Goal: Contribute content: Add original content to the website for others to see

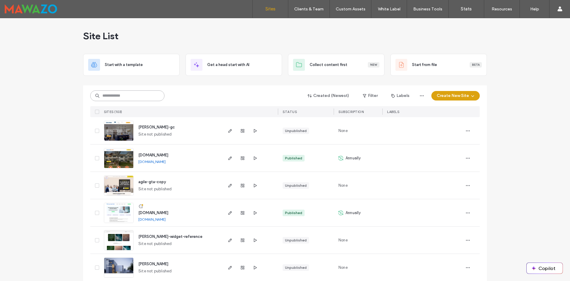
click at [149, 99] on input at bounding box center [127, 95] width 74 height 11
type input "******"
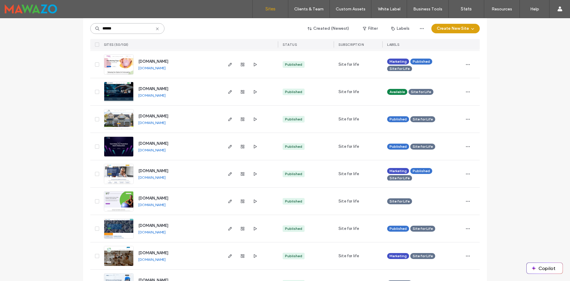
scroll to position [1188, 0]
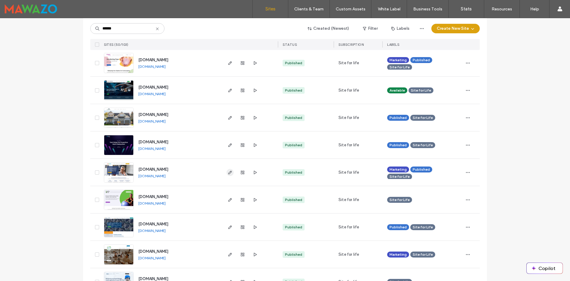
click at [229, 171] on icon "button" at bounding box center [230, 172] width 5 height 5
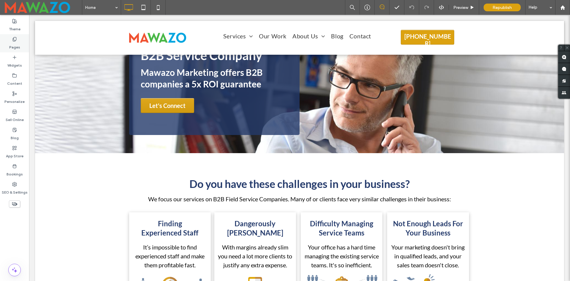
click at [12, 36] on div "Pages" at bounding box center [14, 43] width 29 height 18
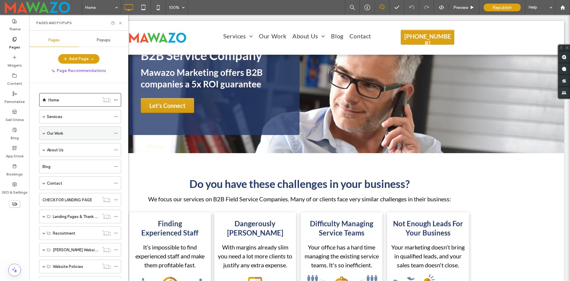
click at [56, 133] on label "Our Work" at bounding box center [55, 133] width 16 height 10
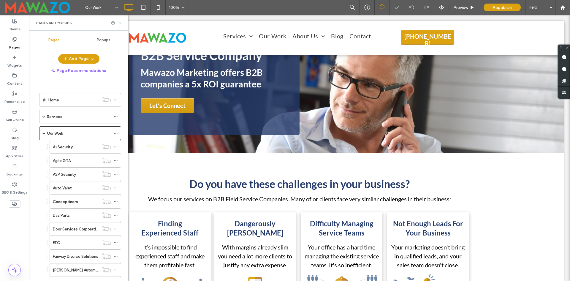
click at [121, 23] on icon at bounding box center [120, 23] width 4 height 4
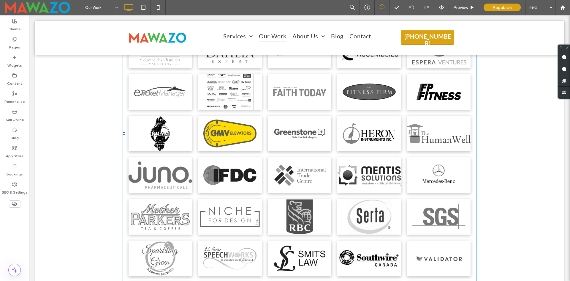
scroll to position [327, 0]
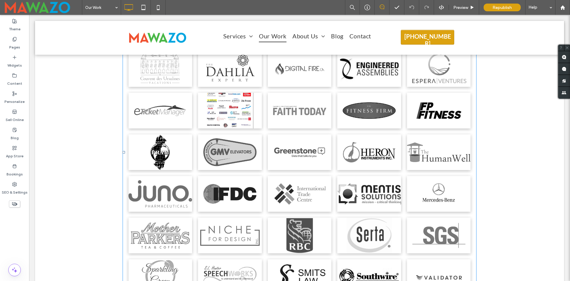
click at [258, 128] on link at bounding box center [230, 111] width 64 height 36
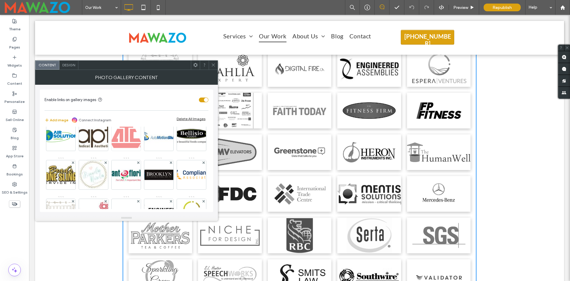
scroll to position [0, 0]
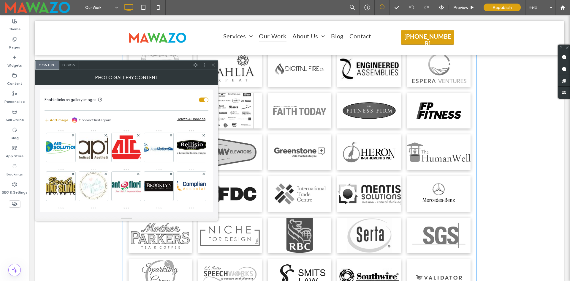
click at [53, 120] on button "Add image" at bounding box center [57, 119] width 24 height 7
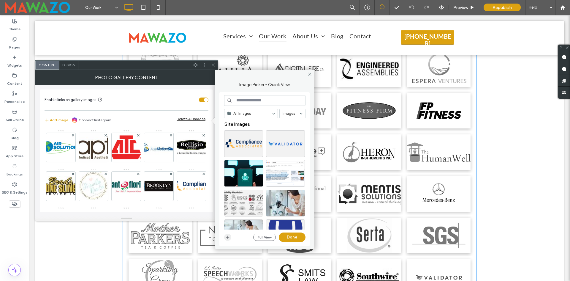
click at [226, 238] on icon "button" at bounding box center [227, 237] width 5 height 5
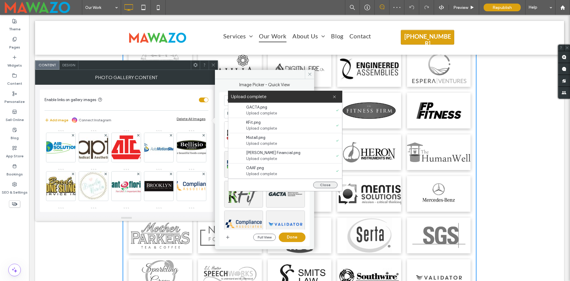
click at [321, 184] on button "Close" at bounding box center [325, 184] width 24 height 7
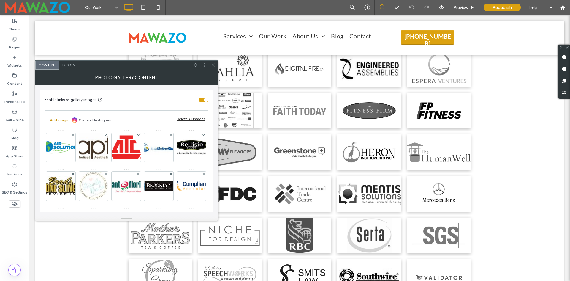
click at [53, 119] on button "Add image" at bounding box center [57, 119] width 24 height 7
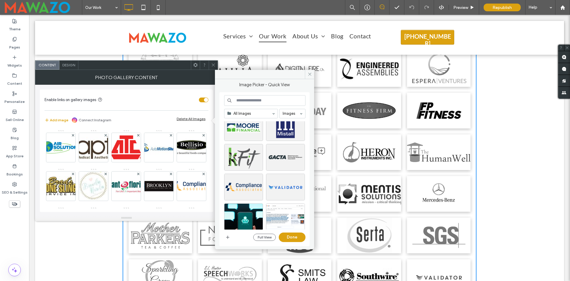
scroll to position [30, 0]
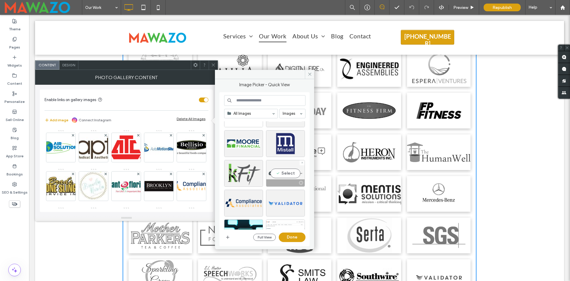
click at [280, 171] on div "Select" at bounding box center [285, 173] width 39 height 27
click at [291, 236] on button "Done" at bounding box center [292, 237] width 27 height 10
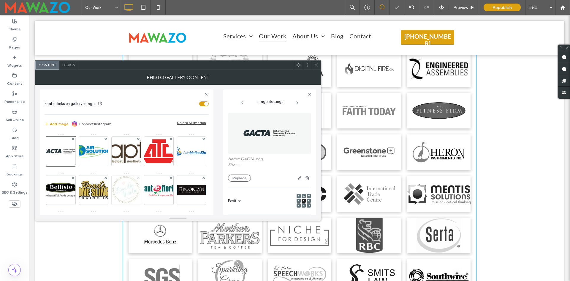
scroll to position [347, 0]
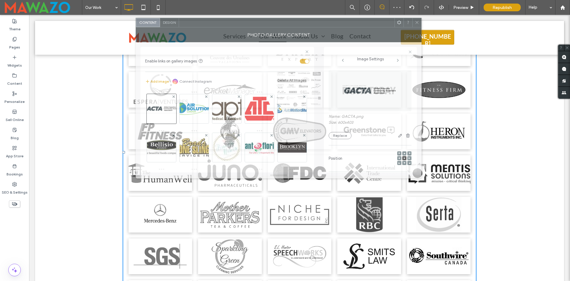
drag, startPoint x: 179, startPoint y: 74, endPoint x: 280, endPoint y: 31, distance: 109.2
click at [280, 31] on div "Photo Gallery Content" at bounding box center [279, 34] width 286 height 15
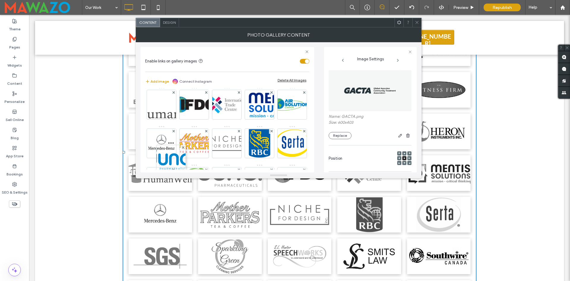
scroll to position [199, 0]
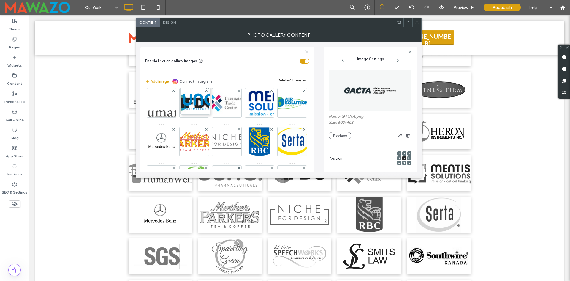
drag, startPoint x: 164, startPoint y: 108, endPoint x: 213, endPoint y: 56, distance: 71.4
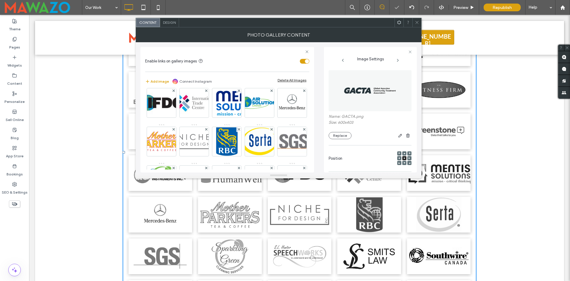
scroll to position [160, 0]
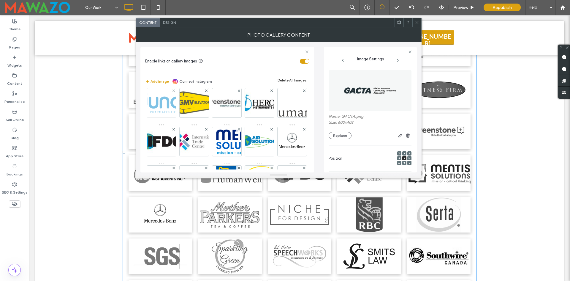
click at [163, 113] on img at bounding box center [162, 103] width 48 height 20
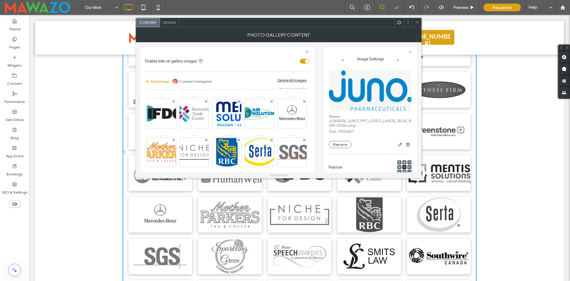
scroll to position [190, 0]
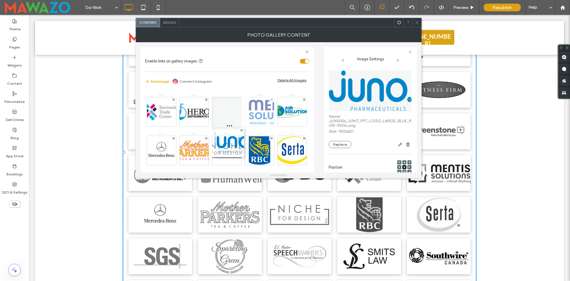
drag, startPoint x: 157, startPoint y: 117, endPoint x: 250, endPoint y: 162, distance: 103.3
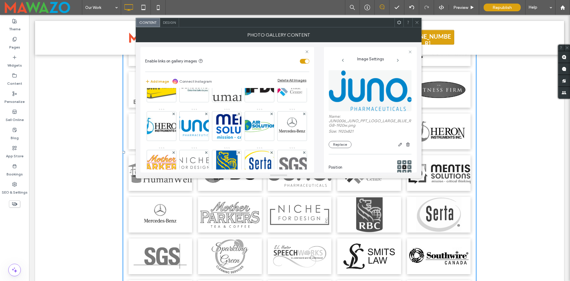
scroll to position [178, 0]
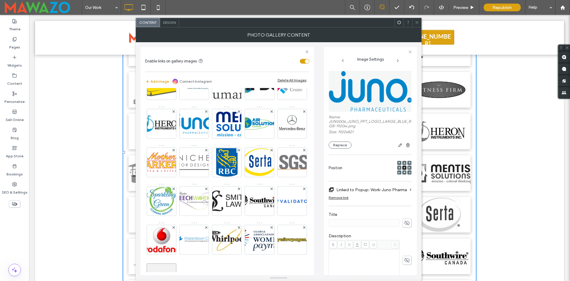
drag, startPoint x: 275, startPoint y: 176, endPoint x: 253, endPoint y: 286, distance: 111.6
click at [253, 280] on html ".wqwq-1{fill:#231f20;} .cls-1q, .cls-2q { fill-rule: evenodd; } .cls-2q { fill:…" at bounding box center [285, 140] width 570 height 281
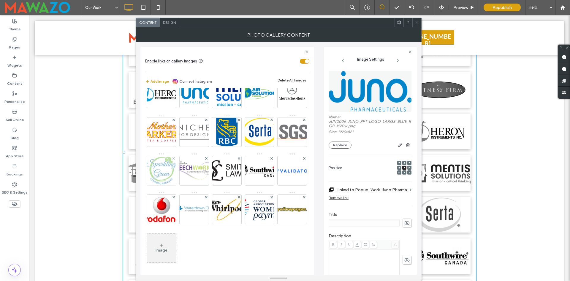
scroll to position [286, 0]
click at [421, 18] on div at bounding box center [416, 22] width 9 height 9
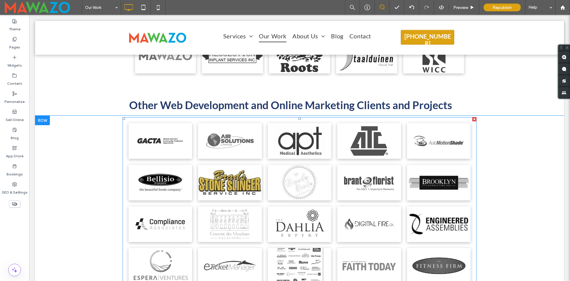
scroll to position [169, 0]
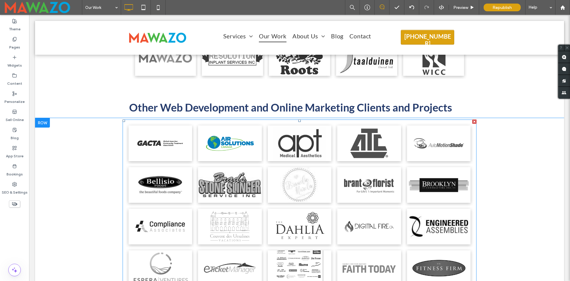
click at [229, 158] on link at bounding box center [230, 143] width 64 height 36
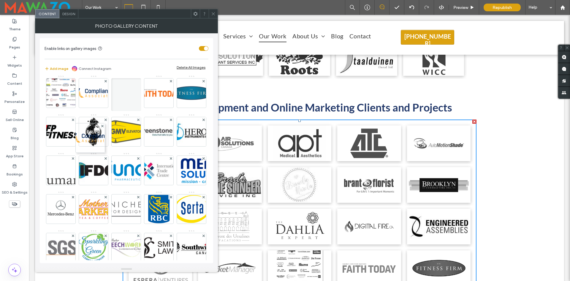
scroll to position [80, 0]
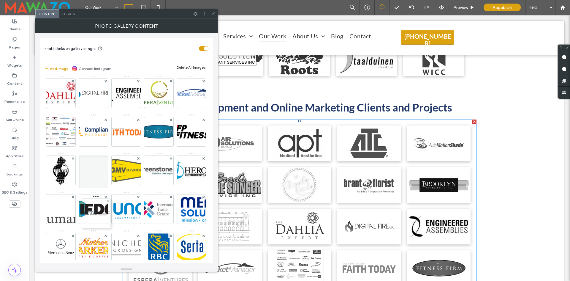
drag, startPoint x: 57, startPoint y: 97, endPoint x: 82, endPoint y: 200, distance: 106.1
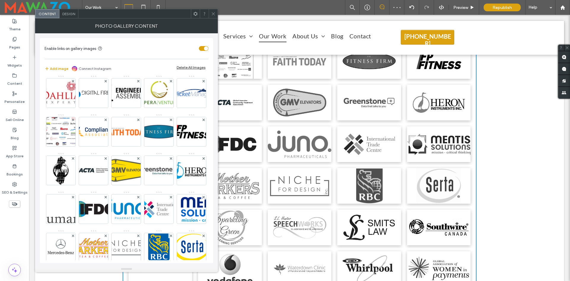
scroll to position [377, 0]
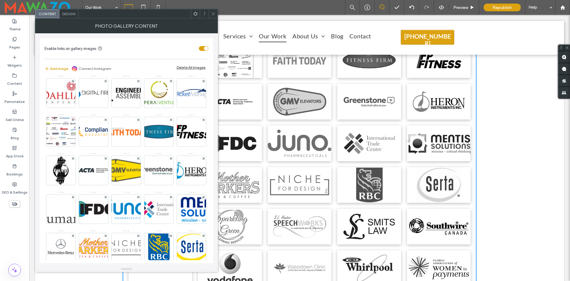
click at [212, 13] on icon at bounding box center [213, 14] width 4 height 4
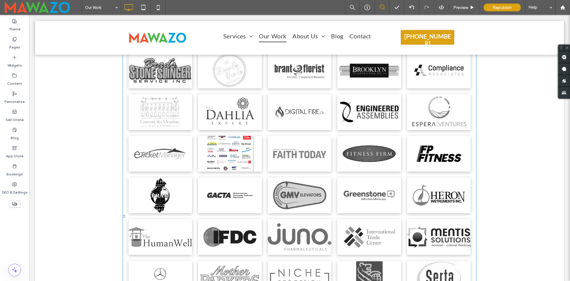
scroll to position [288, 0]
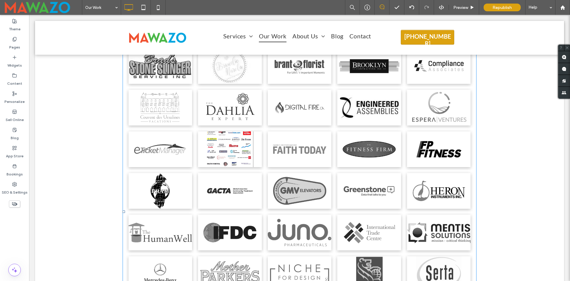
click at [211, 150] on link at bounding box center [230, 149] width 64 height 36
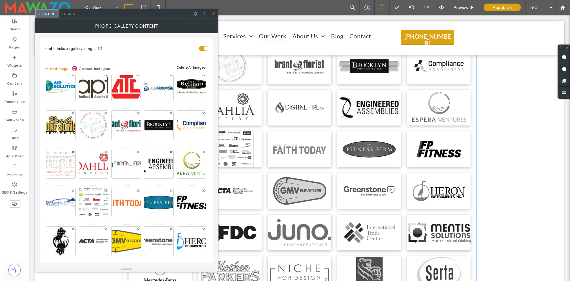
scroll to position [0, 0]
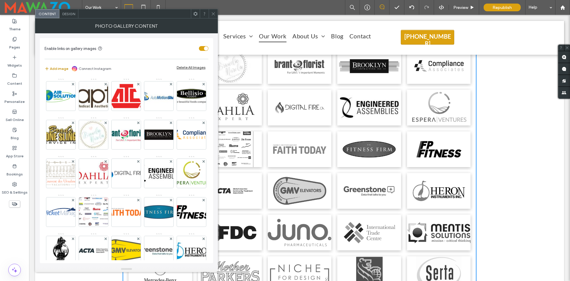
click at [59, 67] on button "Add image" at bounding box center [57, 68] width 24 height 7
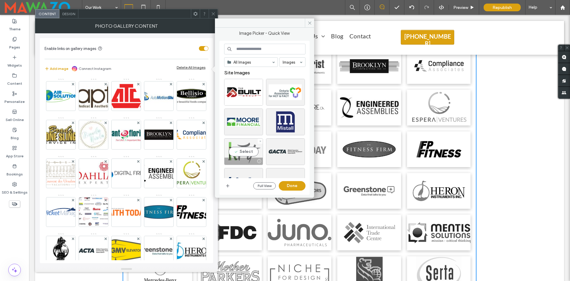
click at [237, 151] on div "Select" at bounding box center [243, 151] width 39 height 27
click at [290, 185] on button "Done" at bounding box center [292, 186] width 27 height 10
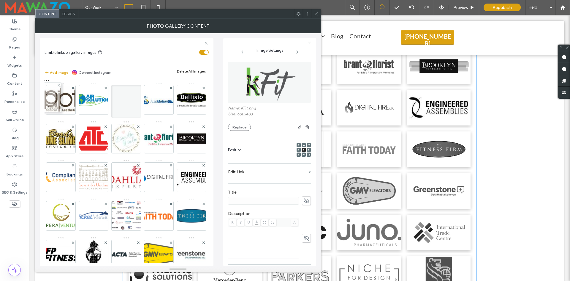
drag, startPoint x: 56, startPoint y: 101, endPoint x: 57, endPoint y: 110, distance: 8.7
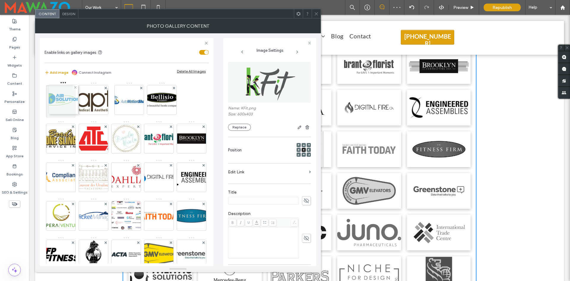
drag, startPoint x: 89, startPoint y: 101, endPoint x: 52, endPoint y: 100, distance: 37.1
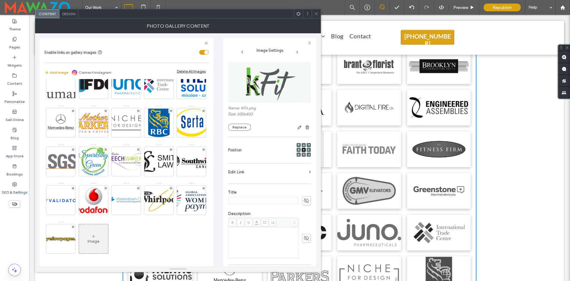
scroll to position [238, 0]
click at [315, 15] on use at bounding box center [316, 13] width 3 height 3
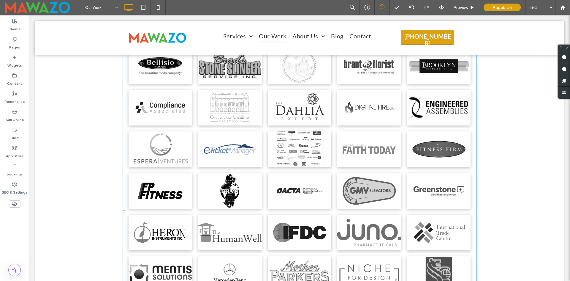
click at [253, 148] on link at bounding box center [230, 149] width 64 height 36
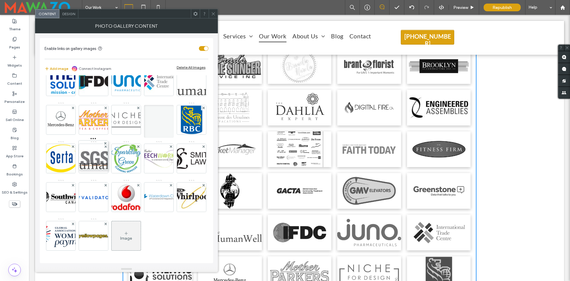
drag, startPoint x: 57, startPoint y: 94, endPoint x: 106, endPoint y: 164, distance: 85.9
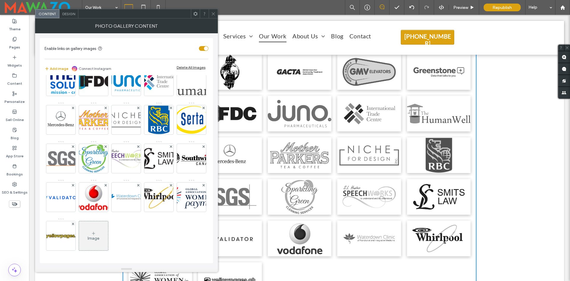
scroll to position [285, 0]
click at [213, 11] on span at bounding box center [213, 13] width 4 height 9
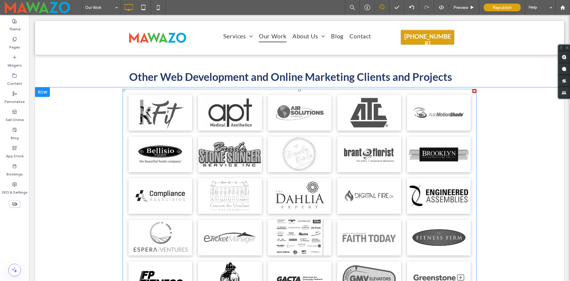
scroll to position [199, 0]
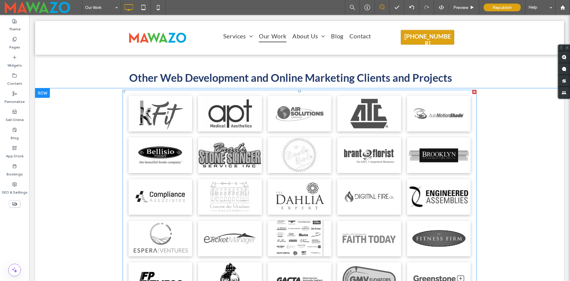
click at [273, 179] on link at bounding box center [300, 197] width 64 height 36
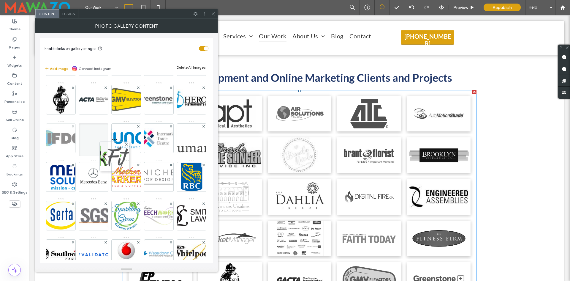
scroll to position [169, 0]
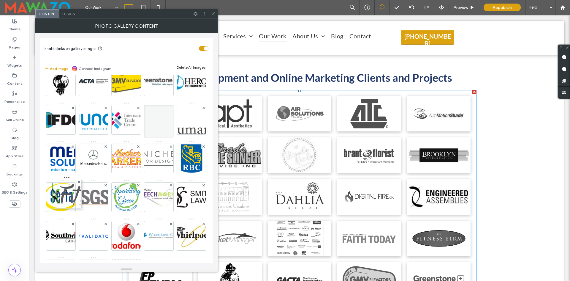
drag, startPoint x: 57, startPoint y: 97, endPoint x: 71, endPoint y: 217, distance: 121.0
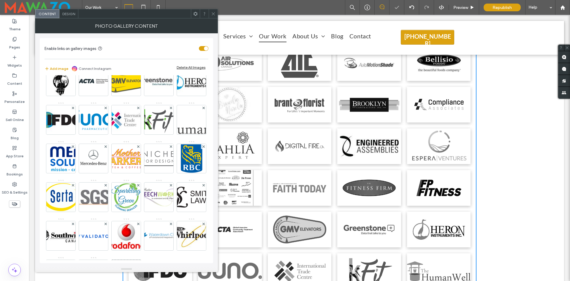
scroll to position [258, 0]
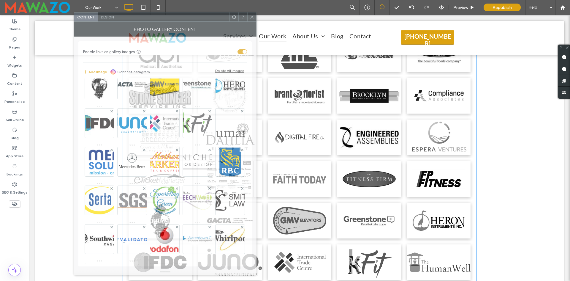
drag, startPoint x: 147, startPoint y: 20, endPoint x: 186, endPoint y: 24, distance: 38.7
click at [186, 24] on div "Photo Gallery Content" at bounding box center [165, 29] width 183 height 15
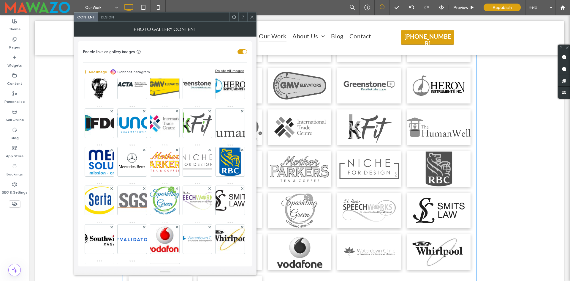
scroll to position [407, 0]
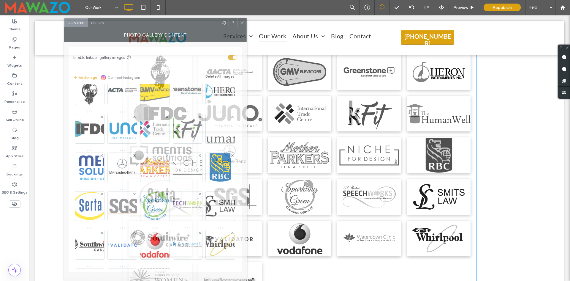
drag, startPoint x: 204, startPoint y: 18, endPoint x: 192, endPoint y: 52, distance: 35.7
click at [193, 52] on div "Content Design Photo Gallery Content Enable links on gallery images Add image C…" at bounding box center [155, 149] width 183 height 263
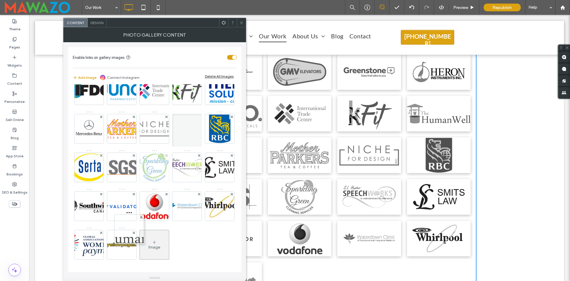
scroll to position [285, 0]
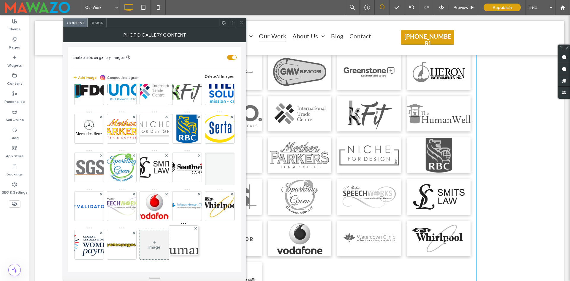
drag, startPoint x: 121, startPoint y: 152, endPoint x: 183, endPoint y: 184, distance: 70.2
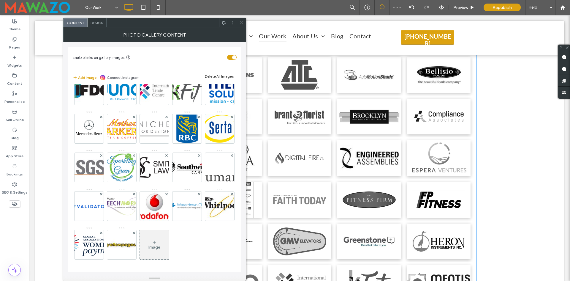
scroll to position [229, 0]
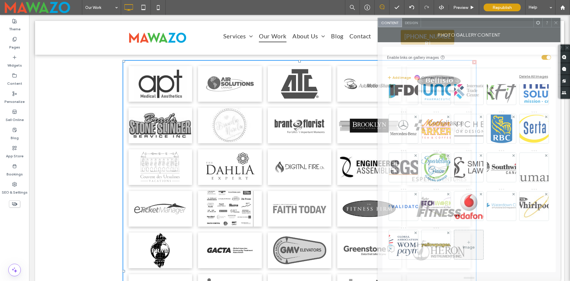
drag, startPoint x: 186, startPoint y: 30, endPoint x: 494, endPoint y: 65, distance: 309.3
click at [497, 64] on div "Photo Gallery Content Enable links on gallery images Add image Connect Instagra…" at bounding box center [469, 153] width 183 height 253
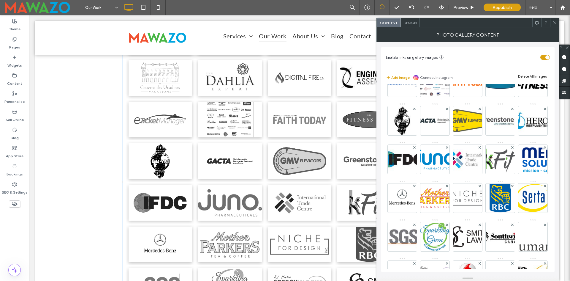
scroll to position [137, 0]
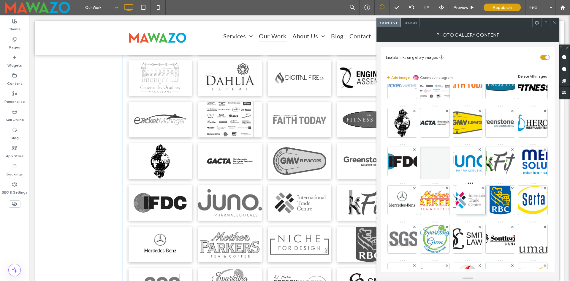
drag, startPoint x: 501, startPoint y: 204, endPoint x: 455, endPoint y: 204, distance: 45.4
click at [450, 179] on div at bounding box center [435, 162] width 30 height 33
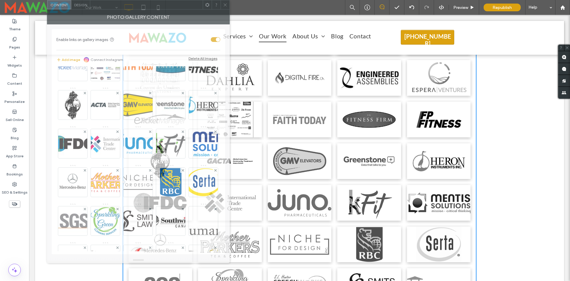
drag, startPoint x: 471, startPoint y: 29, endPoint x: 155, endPoint y: -4, distance: 317.9
click at [155, 0] on html ".wqwq-1{fill:#231f20;} .cls-1q, .cls-2q { fill-rule: evenodd; } .cls-2q { fill:…" at bounding box center [285, 140] width 570 height 281
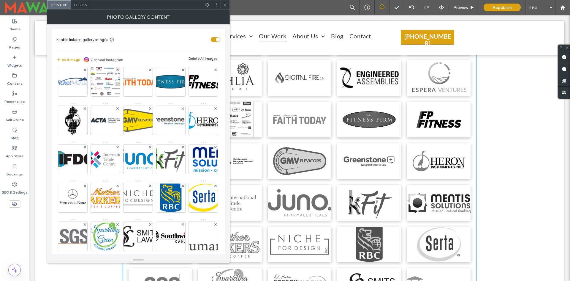
scroll to position [77, 0]
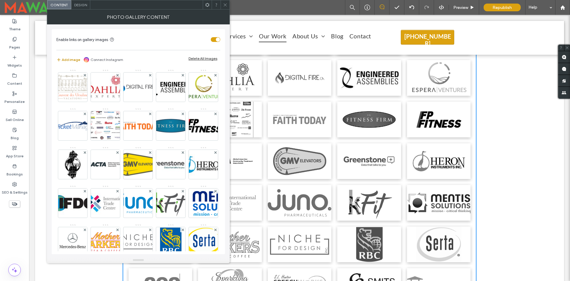
click at [65, 60] on button "Add image" at bounding box center [68, 59] width 24 height 7
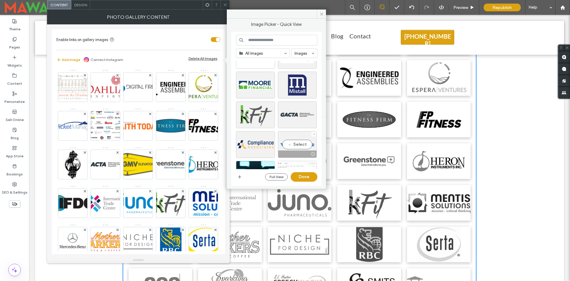
scroll to position [30, 0]
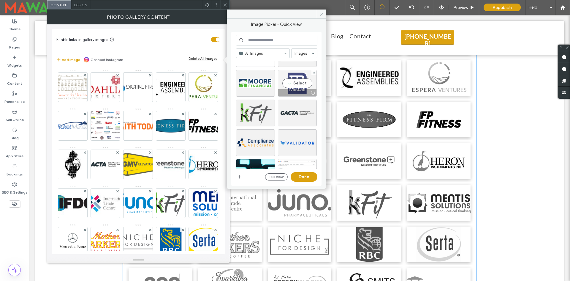
click at [296, 83] on div "Select" at bounding box center [297, 83] width 39 height 27
click at [306, 176] on button "Done" at bounding box center [304, 177] width 27 height 10
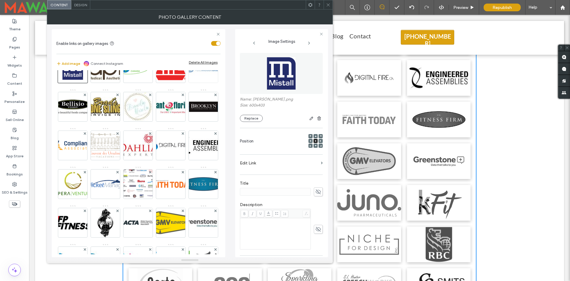
scroll to position [0, 0]
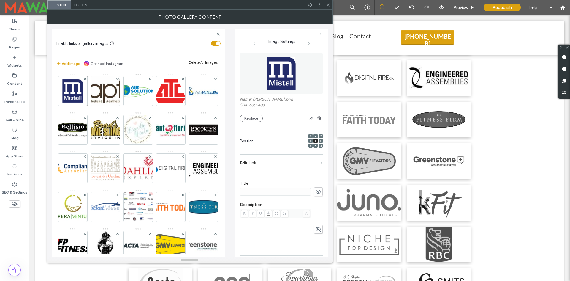
click at [332, 6] on div at bounding box center [328, 4] width 9 height 9
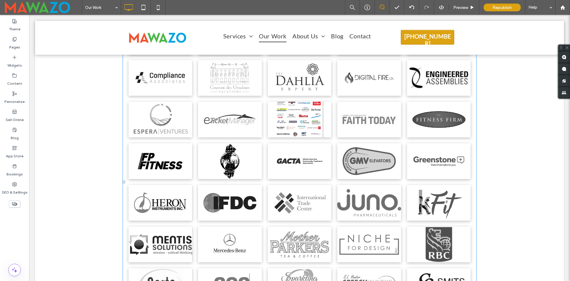
click at [302, 123] on link at bounding box center [300, 120] width 64 height 36
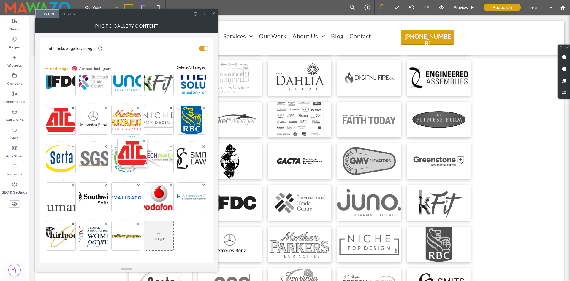
scroll to position [240, 0]
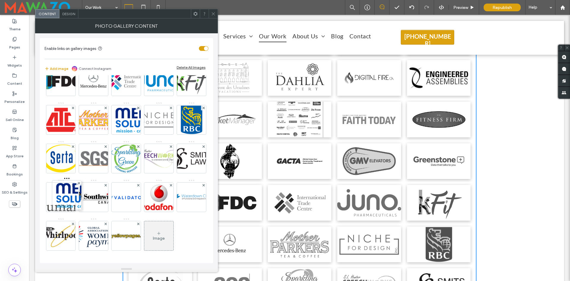
drag, startPoint x: 60, startPoint y: 98, endPoint x: 100, endPoint y: 263, distance: 170.0
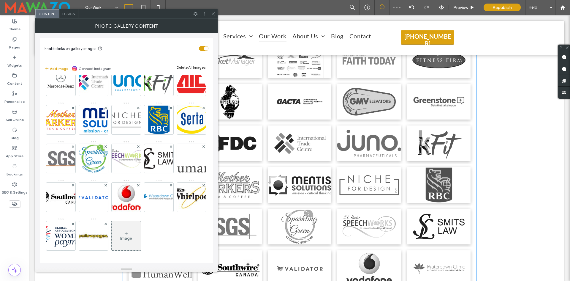
scroll to position [285, 0]
click at [212, 13] on icon at bounding box center [213, 14] width 4 height 4
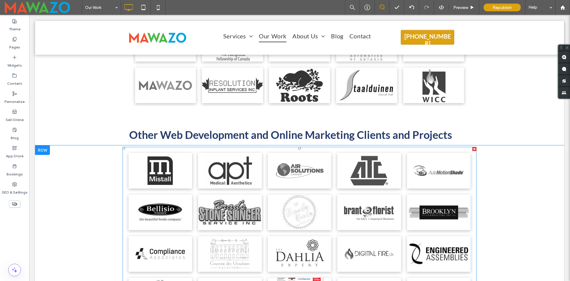
scroll to position [140, 0]
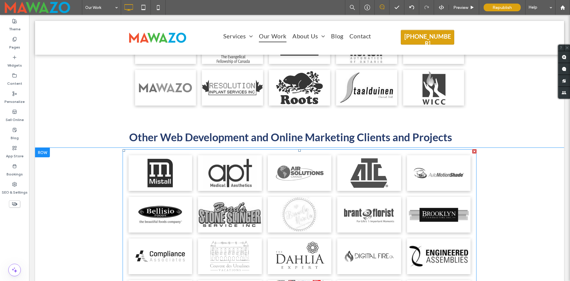
click at [289, 168] on link at bounding box center [300, 173] width 64 height 36
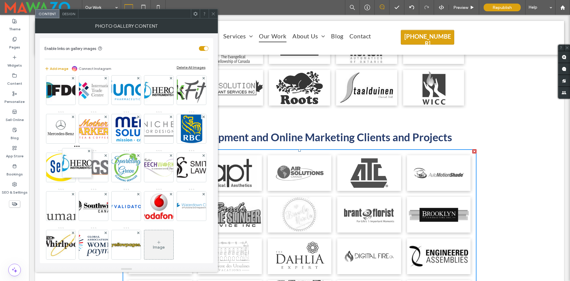
scroll to position [229, 0]
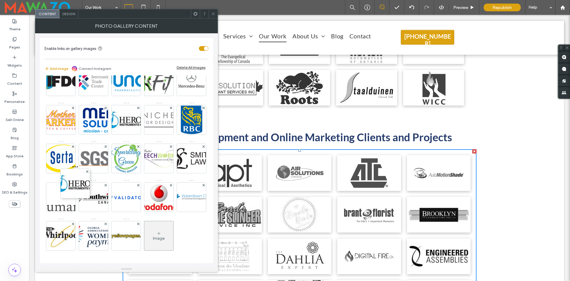
drag, startPoint x: 58, startPoint y: 95, endPoint x: 73, endPoint y: 268, distance: 172.9
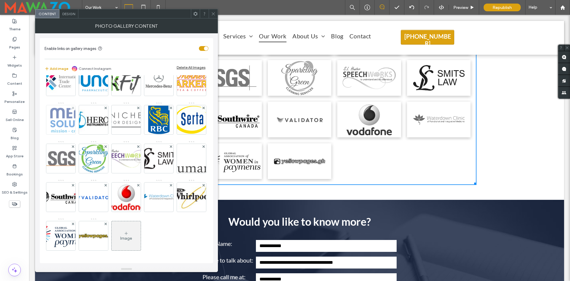
scroll to position [285, 0]
click at [215, 17] on span at bounding box center [213, 13] width 4 height 9
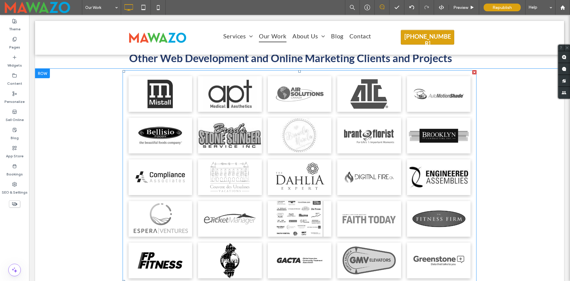
scroll to position [199, 0]
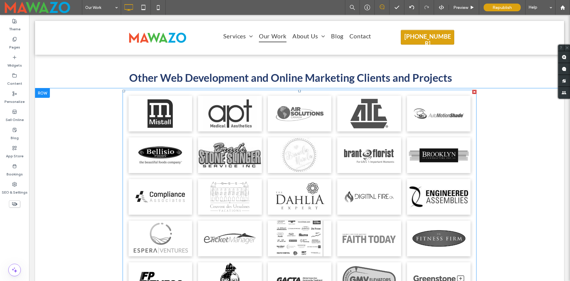
click at [293, 187] on link at bounding box center [300, 197] width 64 height 36
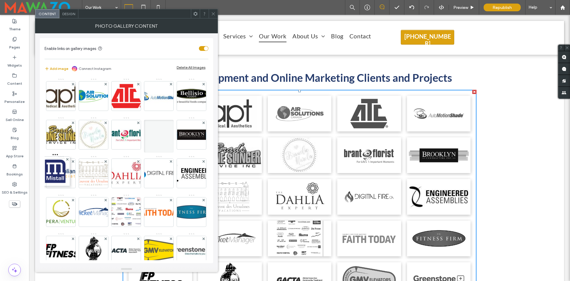
drag, startPoint x: 57, startPoint y: 96, endPoint x: 72, endPoint y: 191, distance: 96.7
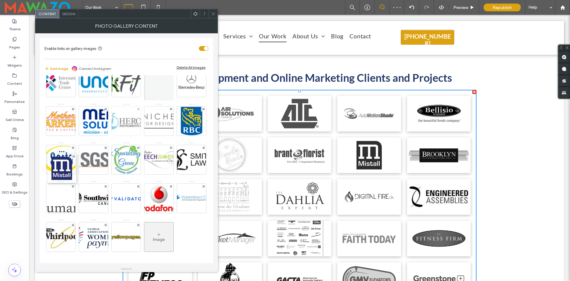
scroll to position [208, 0]
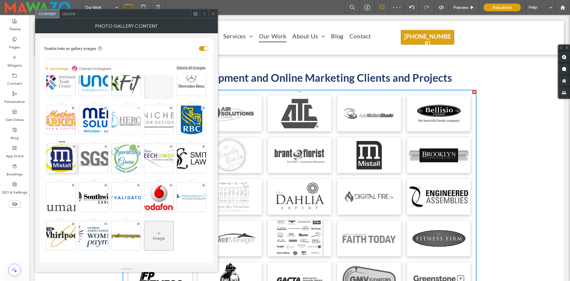
drag, startPoint x: 55, startPoint y: 114, endPoint x: 55, endPoint y: 187, distance: 73.0
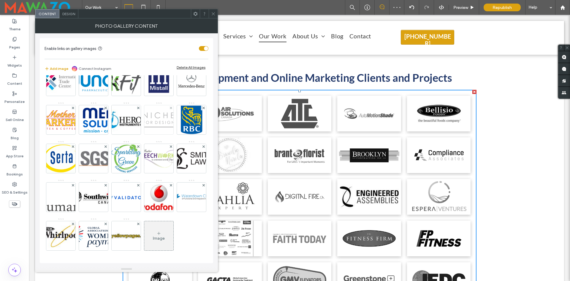
scroll to position [238, 0]
drag, startPoint x: 58, startPoint y: 132, endPoint x: 102, endPoint y: 136, distance: 44.1
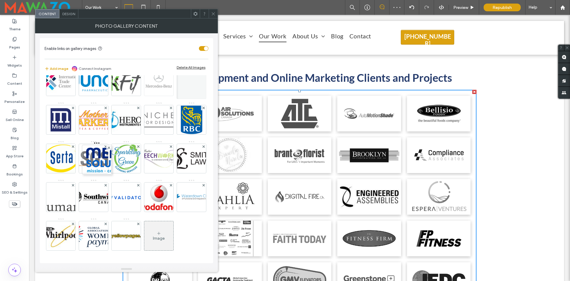
drag, startPoint x: 159, startPoint y: 136, endPoint x: 70, endPoint y: 137, distance: 89.7
click at [70, 137] on div "Image" at bounding box center [126, 63] width 163 height 386
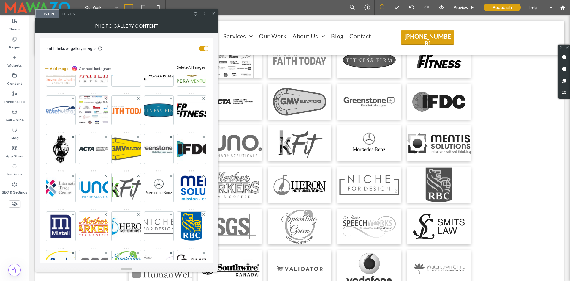
scroll to position [89, 0]
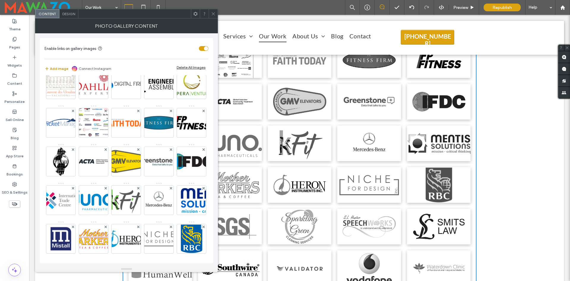
drag, startPoint x: 57, startPoint y: 67, endPoint x: 112, endPoint y: 87, distance: 58.3
click at [57, 68] on button "Add image" at bounding box center [57, 68] width 24 height 7
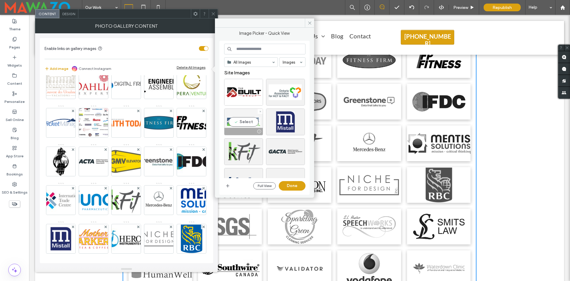
click at [250, 122] on div "Select" at bounding box center [243, 121] width 39 height 27
click at [296, 186] on button "Done" at bounding box center [292, 186] width 27 height 10
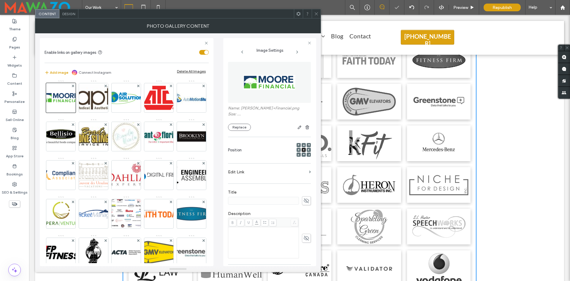
scroll to position [0, 0]
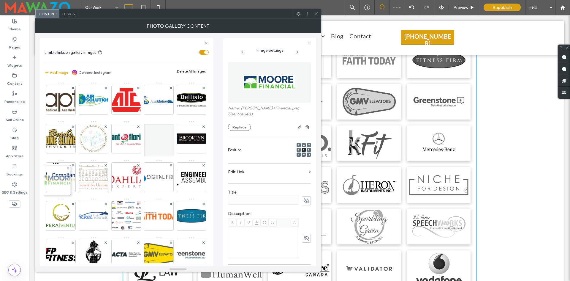
drag, startPoint x: 56, startPoint y: 101, endPoint x: 47, endPoint y: 192, distance: 91.5
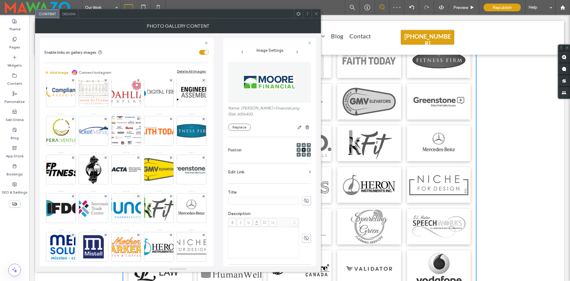
scroll to position [89, 0]
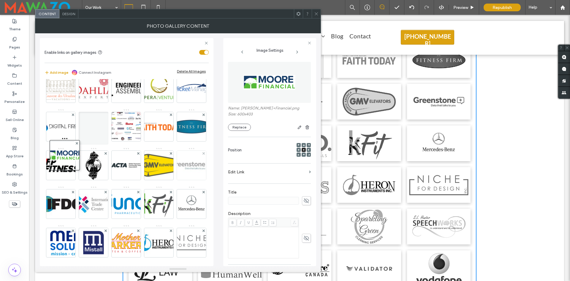
drag, startPoint x: 56, startPoint y: 94, endPoint x: 50, endPoint y: 230, distance: 135.5
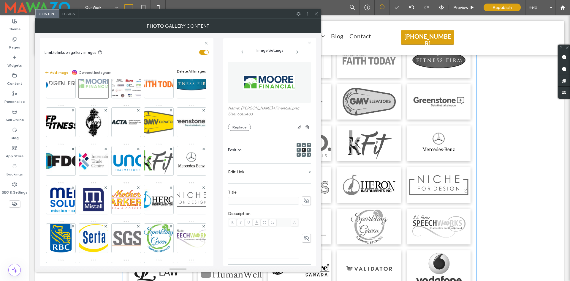
scroll to position [148, 0]
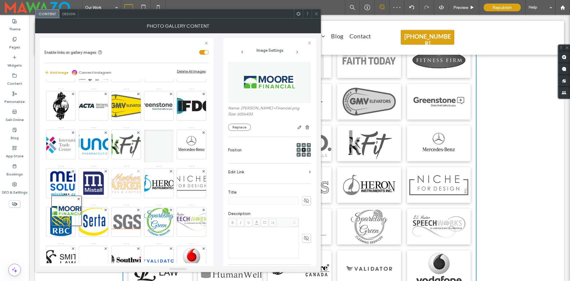
drag, startPoint x: 57, startPoint y: 108, endPoint x: 63, endPoint y: 252, distance: 144.1
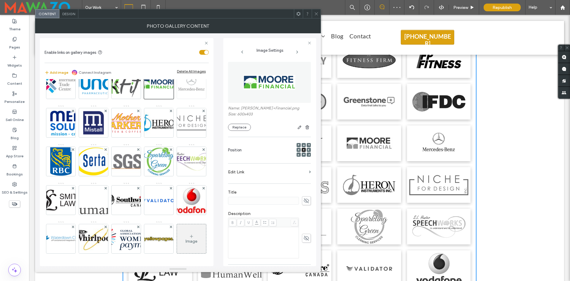
scroll to position [238, 0]
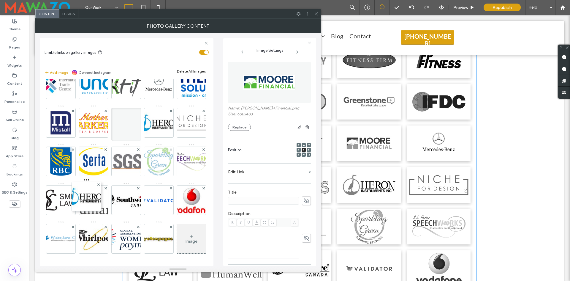
drag, startPoint x: 59, startPoint y: 136, endPoint x: 115, endPoint y: 197, distance: 82.8
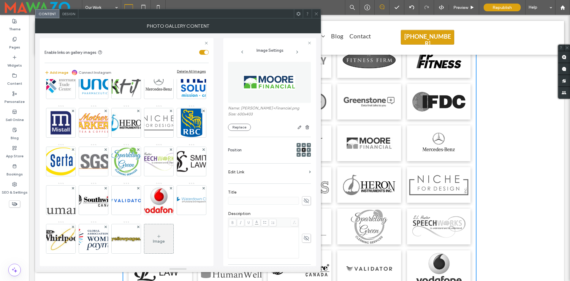
scroll to position [325, 0]
click at [315, 12] on icon at bounding box center [316, 14] width 4 height 4
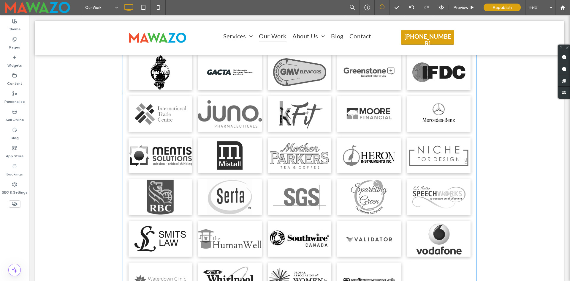
scroll to position [407, 0]
click at [240, 124] on link at bounding box center [230, 114] width 64 height 36
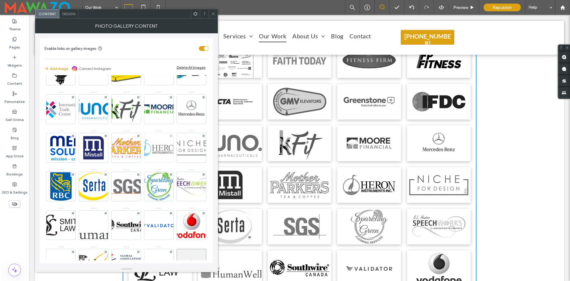
scroll to position [178, 0]
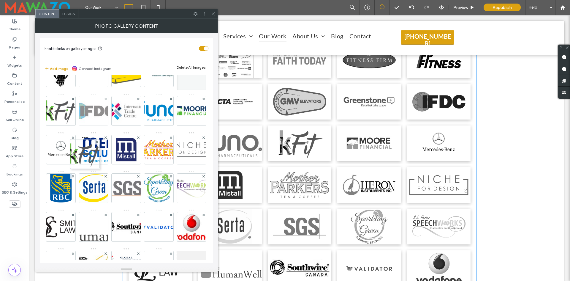
drag, startPoint x: 91, startPoint y: 230, endPoint x: 115, endPoint y: 134, distance: 98.1
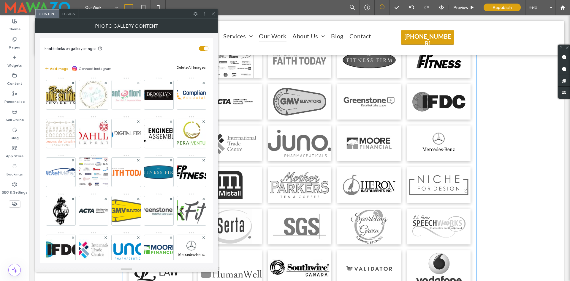
scroll to position [0, 0]
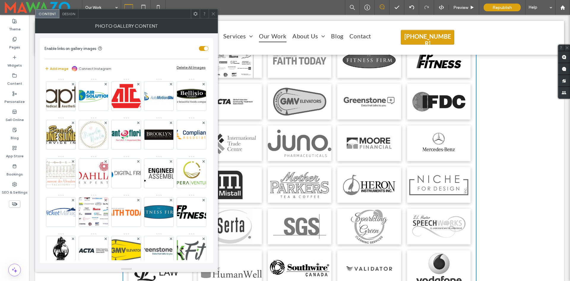
click at [214, 13] on icon at bounding box center [213, 14] width 4 height 4
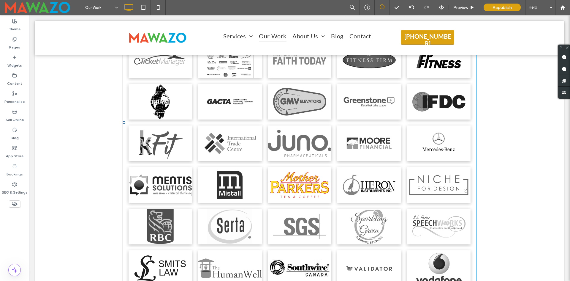
click at [268, 184] on link at bounding box center [300, 185] width 64 height 36
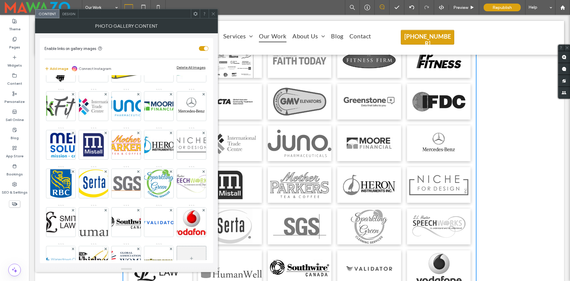
scroll to position [178, 0]
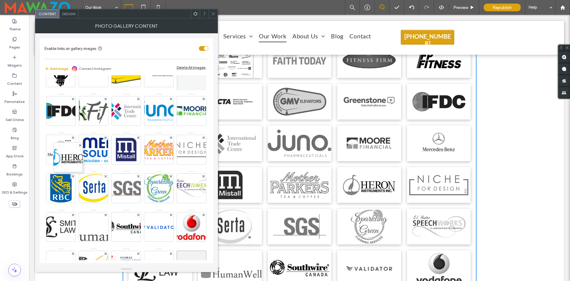
drag, startPoint x: 93, startPoint y: 231, endPoint x: 42, endPoint y: 110, distance: 131.5
click at [42, 109] on div "Enable links on gallery images Add image Connect Instagram Delete All Images Im…" at bounding box center [126, 150] width 173 height 225
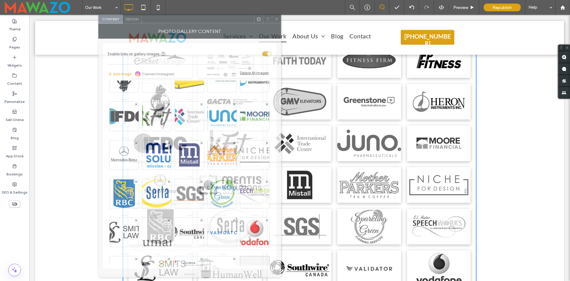
drag, startPoint x: 133, startPoint y: 16, endPoint x: 194, endPoint y: 21, distance: 62.0
click at [194, 21] on div at bounding box center [198, 19] width 113 height 9
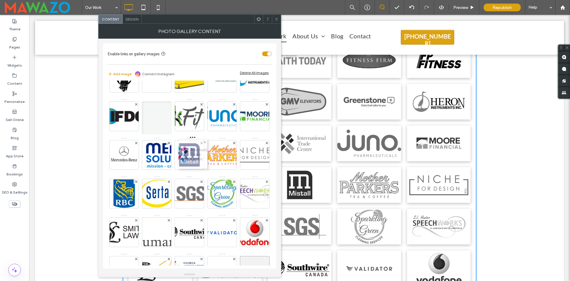
drag, startPoint x: 230, startPoint y: 162, endPoint x: 184, endPoint y: 160, distance: 46.0
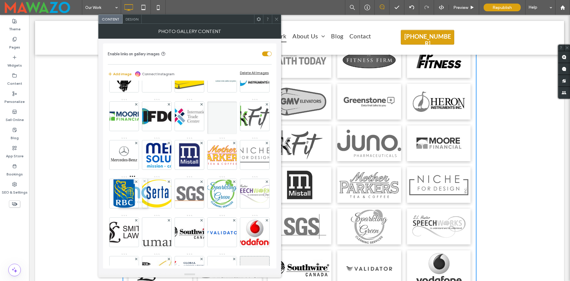
drag, startPoint x: 121, startPoint y: 197, endPoint x: 118, endPoint y: 188, distance: 10.0
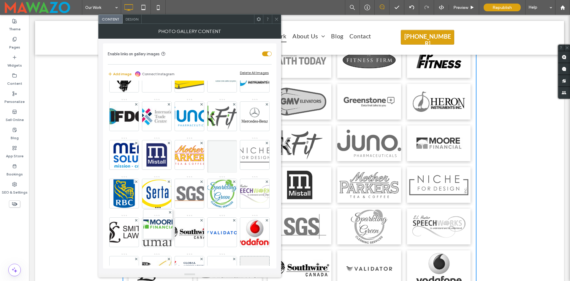
drag, startPoint x: 154, startPoint y: 154, endPoint x: 167, endPoint y: 270, distance: 117.4
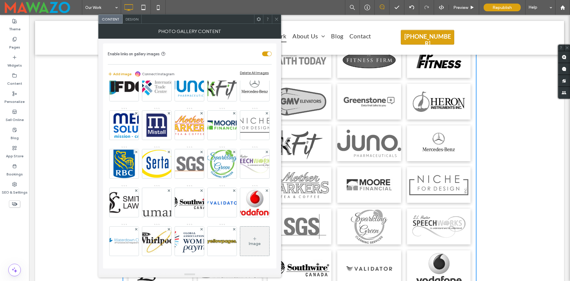
scroll to position [324, 0]
click at [249, 245] on div "Image" at bounding box center [255, 243] width 12 height 5
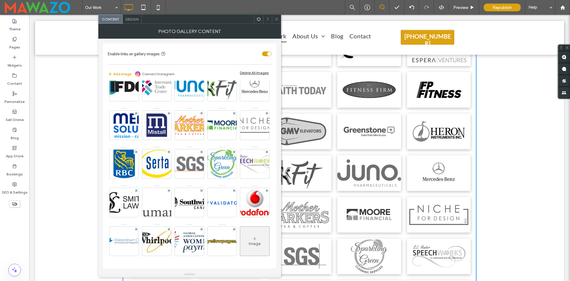
click at [240, 235] on div "Image" at bounding box center [254, 241] width 29 height 28
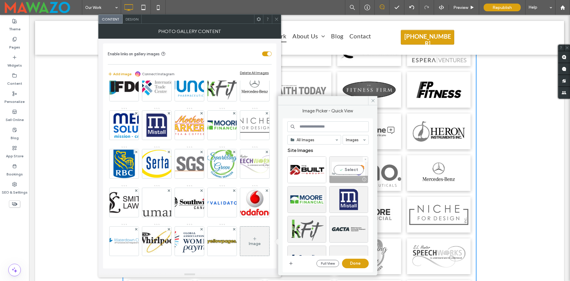
click at [349, 170] on div "Select" at bounding box center [348, 169] width 39 height 27
click at [356, 263] on button "Done" at bounding box center [355, 263] width 27 height 10
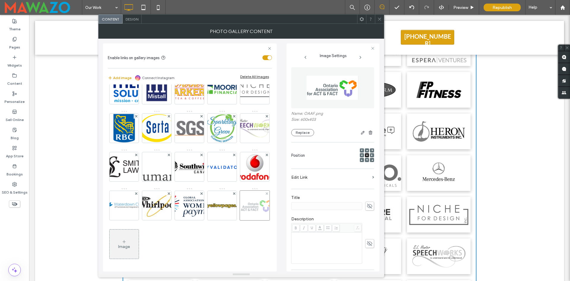
scroll to position [325, 0]
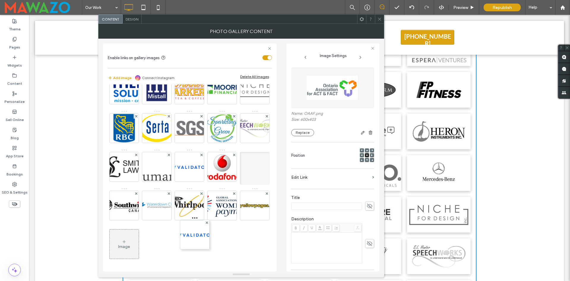
drag, startPoint x: 154, startPoint y: 248, endPoint x: 221, endPoint y: 81, distance: 180.3
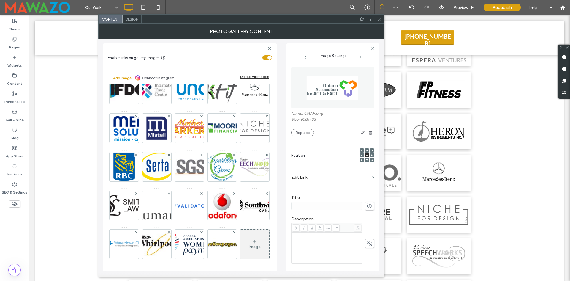
scroll to position [295, 0]
drag, startPoint x: 380, startPoint y: 14, endPoint x: 378, endPoint y: 18, distance: 4.5
click at [379, 16] on div "Content Design" at bounding box center [241, 19] width 286 height 10
click at [378, 19] on div at bounding box center [379, 19] width 9 height 9
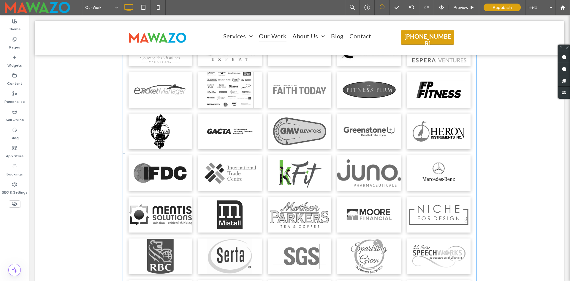
click at [281, 164] on link at bounding box center [300, 173] width 64 height 36
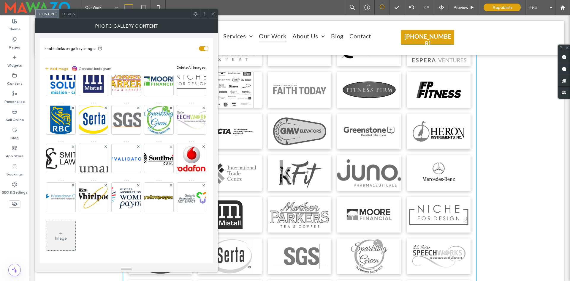
scroll to position [324, 0]
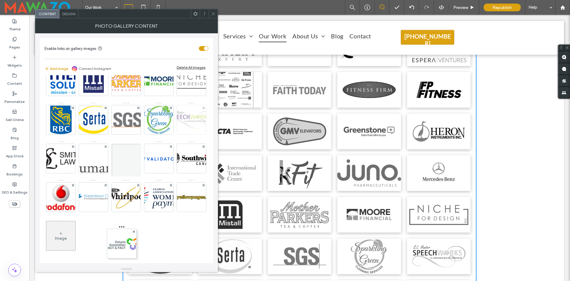
drag, startPoint x: 95, startPoint y: 234, endPoint x: 147, endPoint y: 120, distance: 125.4
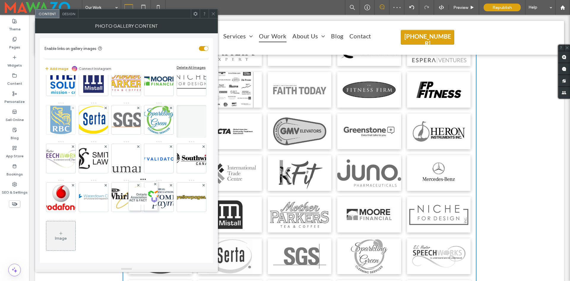
drag, startPoint x: 125, startPoint y: 221, endPoint x: 170, endPoint y: 140, distance: 92.4
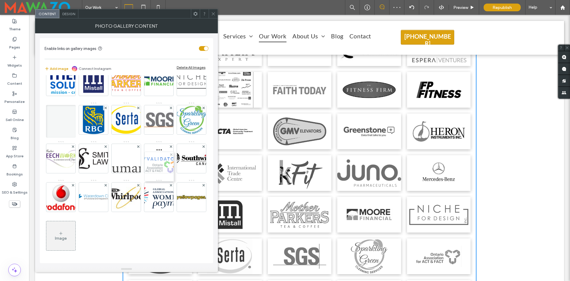
drag, startPoint x: 155, startPoint y: 180, endPoint x: 154, endPoint y: 138, distance: 42.2
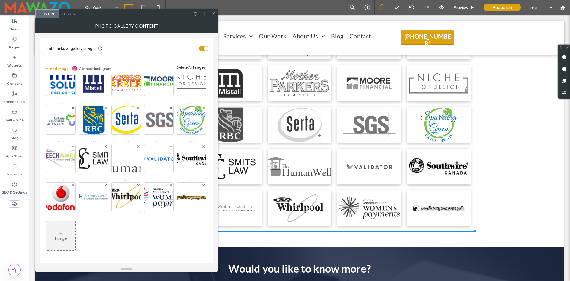
scroll to position [436, 0]
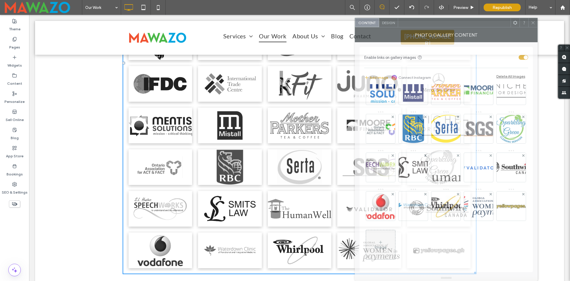
drag, startPoint x: 140, startPoint y: 21, endPoint x: 405, endPoint y: 62, distance: 267.7
click at [459, 57] on div "Photo Gallery Content Enable links on gallery images Add image Connect Instagra…" at bounding box center [446, 153] width 183 height 253
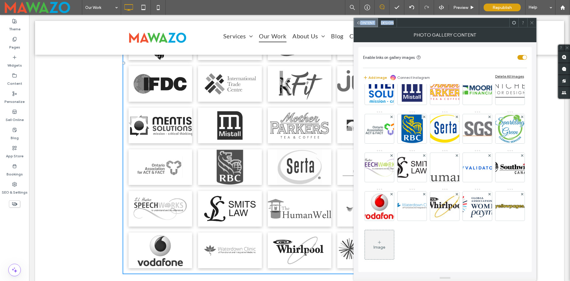
drag, startPoint x: 449, startPoint y: 42, endPoint x: 155, endPoint y: 26, distance: 294.7
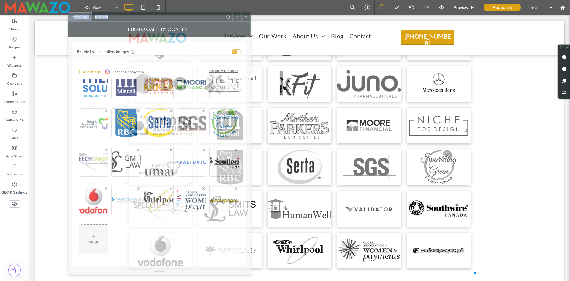
drag, startPoint x: 432, startPoint y: 22, endPoint x: 146, endPoint y: 17, distance: 286.0
click at [146, 17] on div at bounding box center [167, 16] width 113 height 9
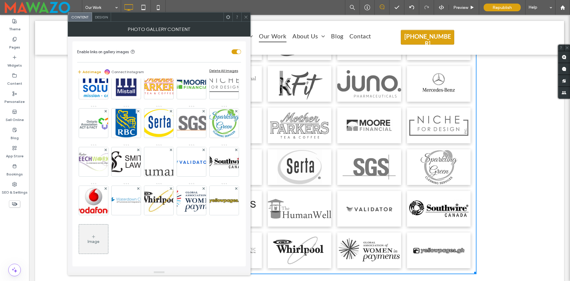
click at [173, 49] on div "Enable links on gallery images" at bounding box center [153, 52] width 152 height 6
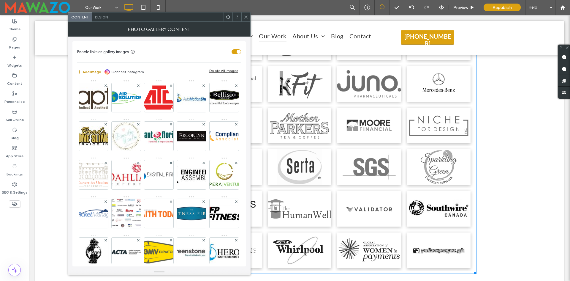
scroll to position [0, 0]
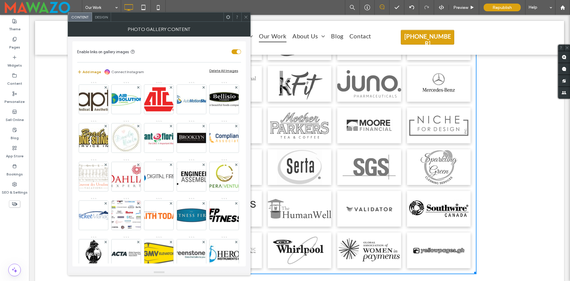
click at [95, 72] on button "Add image" at bounding box center [89, 71] width 24 height 7
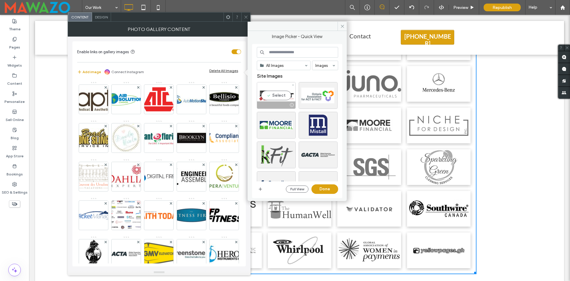
click at [277, 93] on div "Select" at bounding box center [276, 95] width 39 height 27
click at [319, 190] on button "Done" at bounding box center [324, 189] width 27 height 10
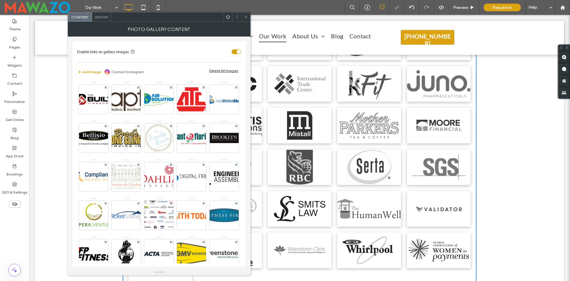
scroll to position [457, 0]
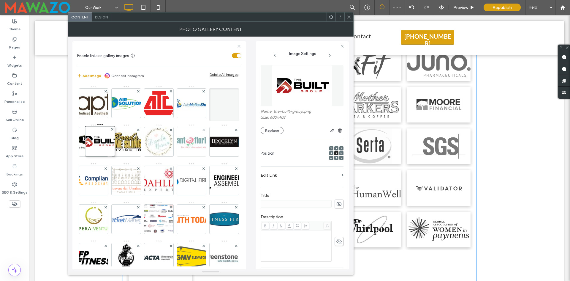
drag, startPoint x: 84, startPoint y: 99, endPoint x: 93, endPoint y: 169, distance: 70.6
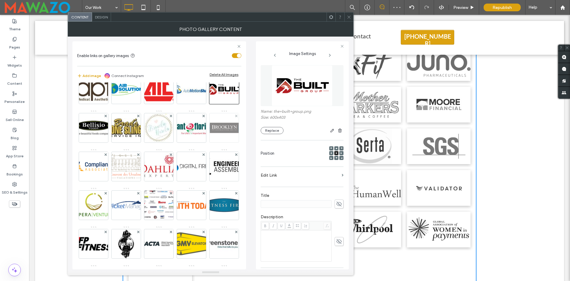
scroll to position [59, 0]
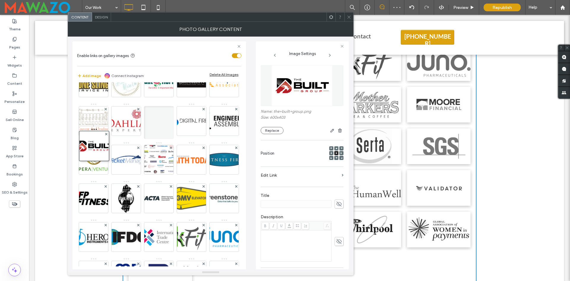
drag, startPoint x: 96, startPoint y: 110, endPoint x: 95, endPoint y: 213, distance: 103.0
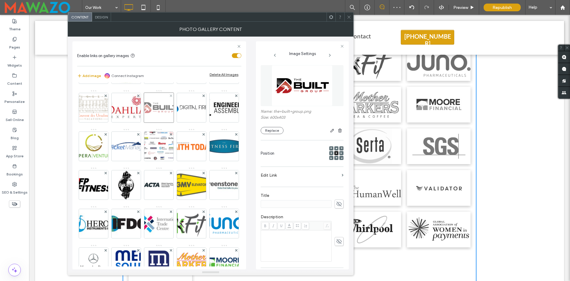
scroll to position [89, 0]
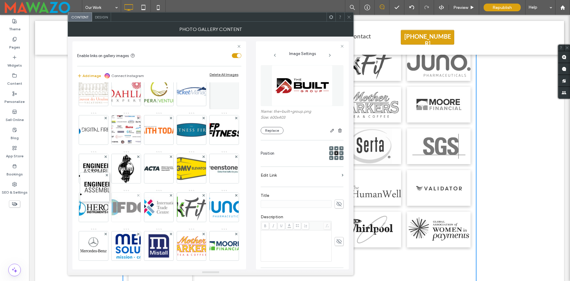
drag, startPoint x: 88, startPoint y: 132, endPoint x: 128, endPoint y: 236, distance: 110.8
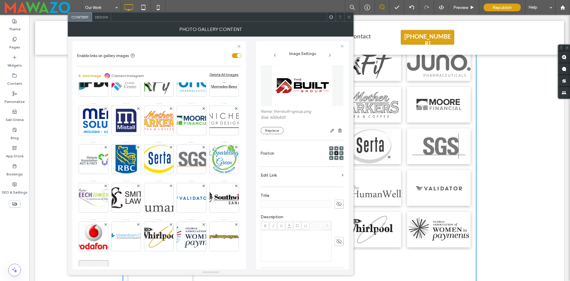
scroll to position [267, 0]
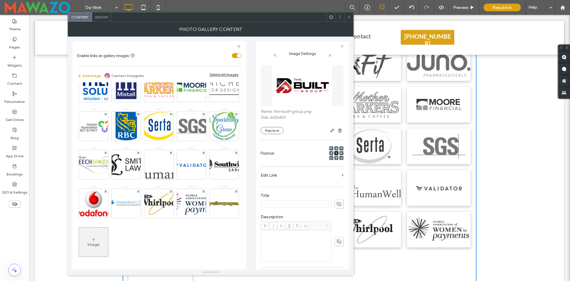
click at [348, 19] on icon at bounding box center [349, 17] width 4 height 4
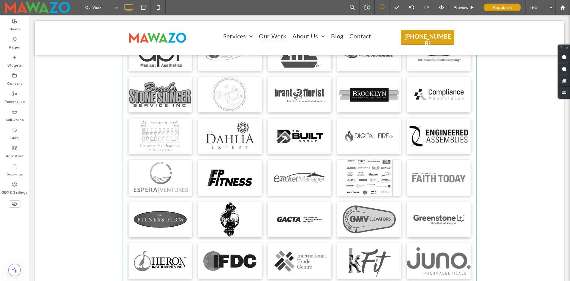
scroll to position [249, 0]
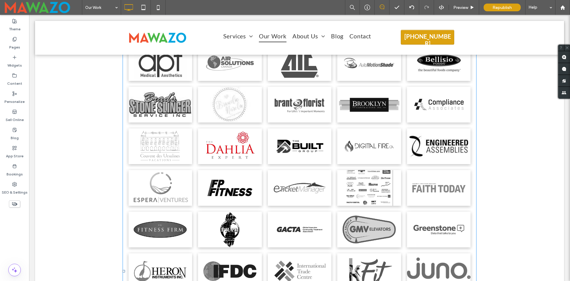
drag, startPoint x: 251, startPoint y: 164, endPoint x: 222, endPoint y: 163, distance: 29.1
click at [251, 164] on li "Button" at bounding box center [230, 146] width 70 height 42
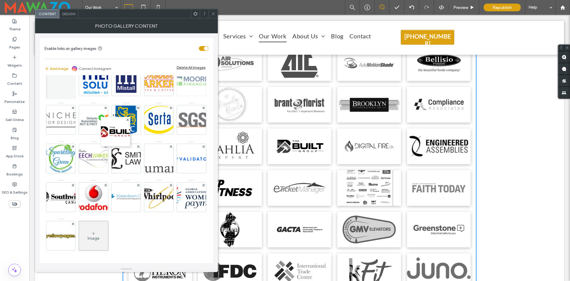
scroll to position [297, 0]
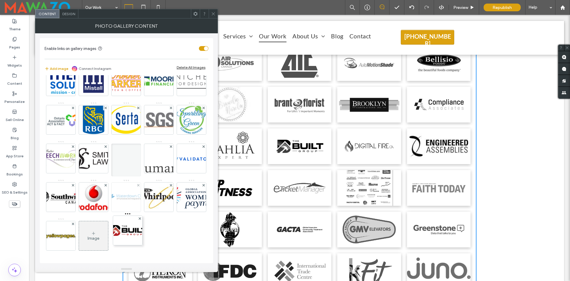
drag, startPoint x: 58, startPoint y: 154, endPoint x: 151, endPoint y: 211, distance: 109.0
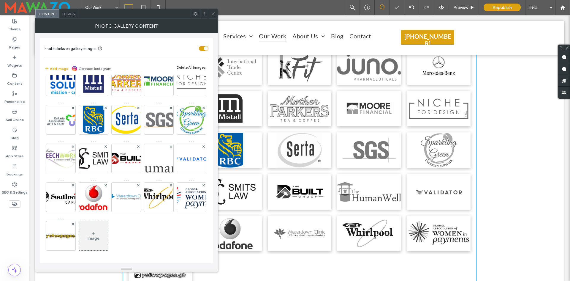
scroll to position [457, 0]
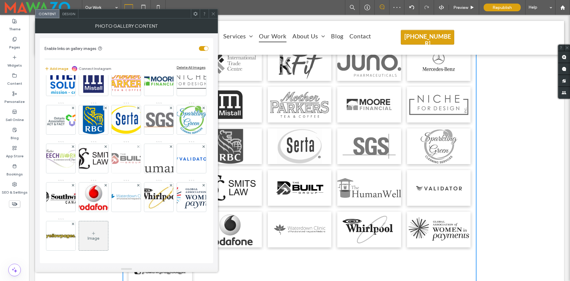
click at [124, 173] on img at bounding box center [126, 158] width 43 height 29
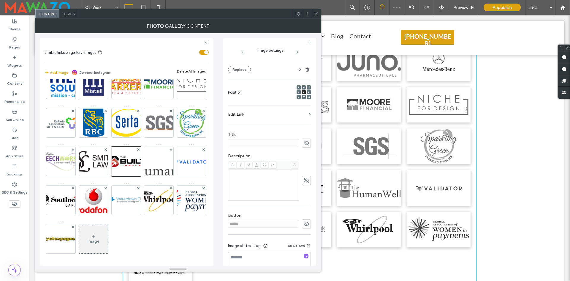
scroll to position [68, 0]
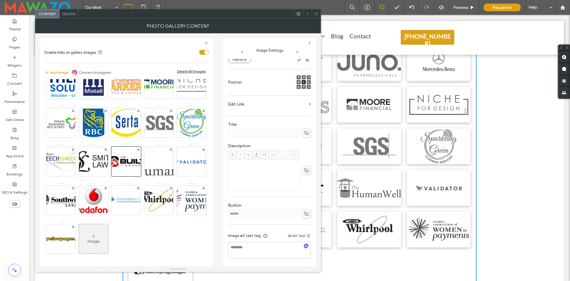
click at [316, 15] on icon at bounding box center [316, 14] width 4 height 4
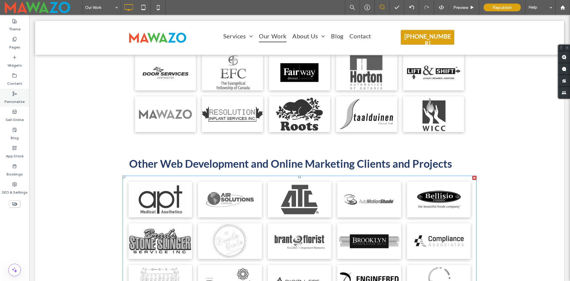
scroll to position [42, 0]
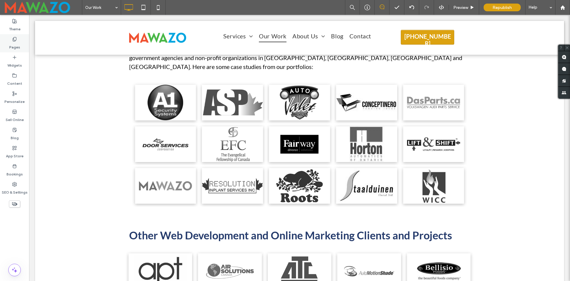
click at [13, 41] on icon at bounding box center [14, 39] width 5 height 5
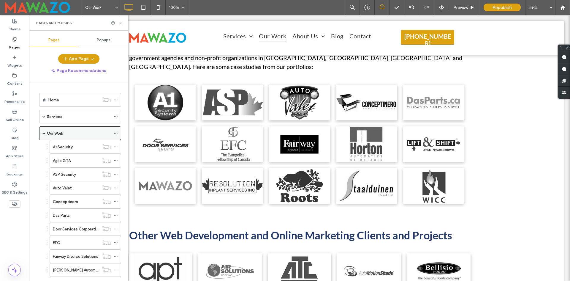
click at [115, 131] on icon at bounding box center [116, 133] width 4 height 4
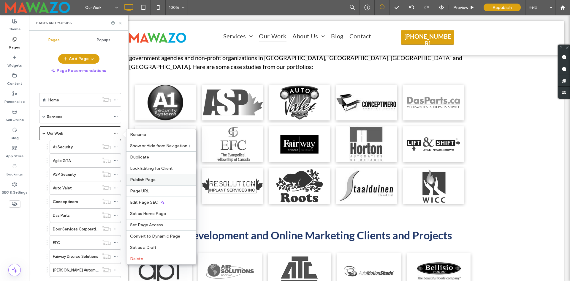
click at [156, 181] on label "Publish Page" at bounding box center [161, 179] width 62 height 5
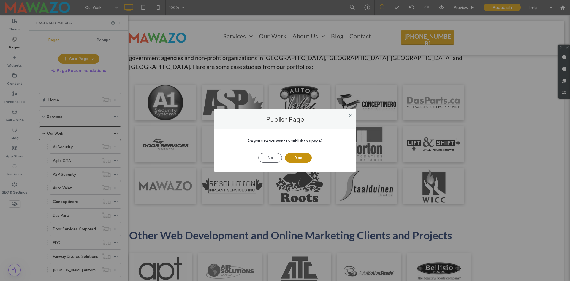
click at [295, 158] on button "Yes" at bounding box center [298, 158] width 27 height 10
